Goal: Navigation & Orientation: Understand site structure

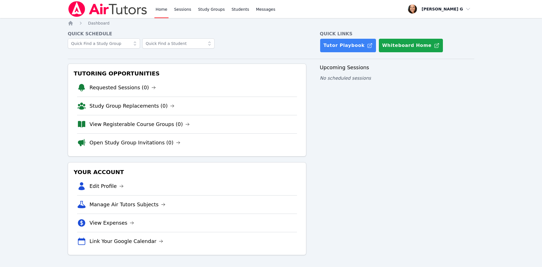
click at [162, 8] on link "Home" at bounding box center [161, 9] width 14 height 18
click at [185, 9] on link "Sessions" at bounding box center [182, 9] width 19 height 18
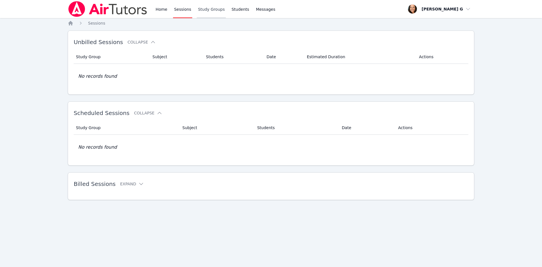
click at [204, 12] on link "Study Groups" at bounding box center [211, 9] width 29 height 18
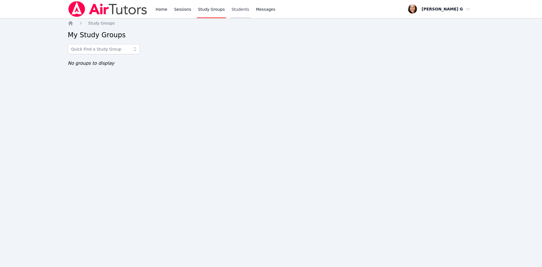
click at [233, 10] on link "Students" at bounding box center [240, 9] width 20 height 18
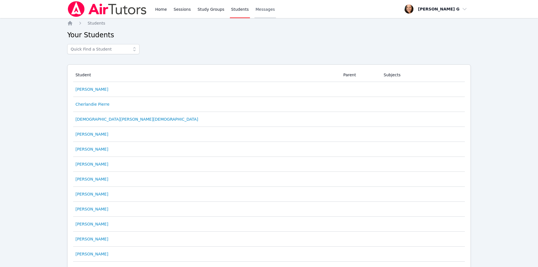
click at [260, 9] on span "Messages" at bounding box center [264, 9] width 19 height 6
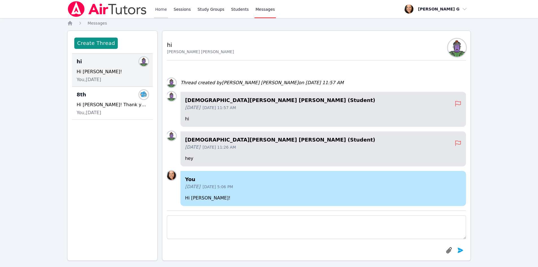
click at [157, 9] on link "Home" at bounding box center [161, 9] width 14 height 18
